Goal: Navigation & Orientation: Find specific page/section

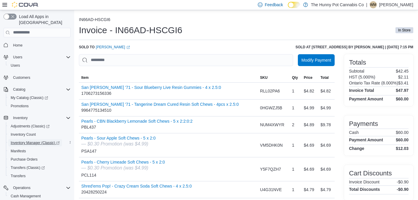
click at [33, 141] on span "Inventory Manager (Classic)" at bounding box center [35, 143] width 49 height 5
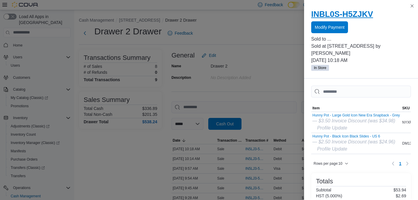
scroll to position [40, 0]
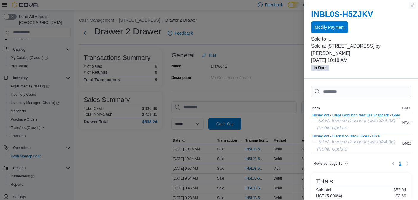
click at [413, 5] on button "Close this dialog" at bounding box center [412, 5] width 7 height 7
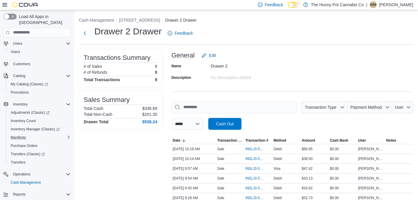
scroll to position [0, 0]
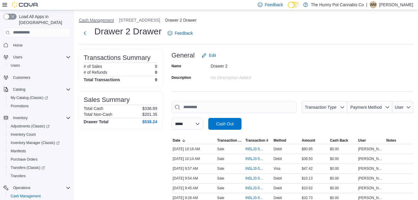
click at [104, 22] on button "Cash Management" at bounding box center [96, 20] width 35 height 5
